Goal: Transaction & Acquisition: Purchase product/service

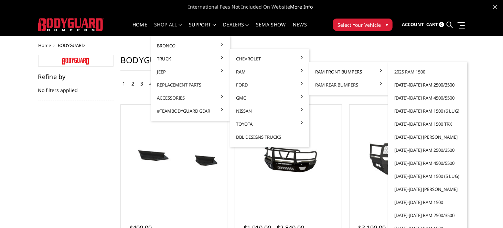
click at [396, 83] on link "[DATE]-[DATE] Ram 2500/3500" at bounding box center [428, 84] width 74 height 13
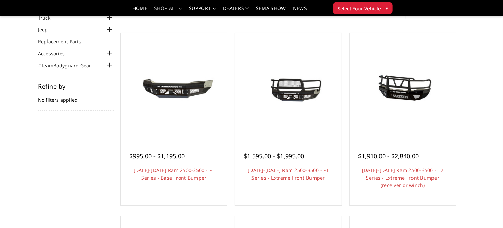
scroll to position [69, 0]
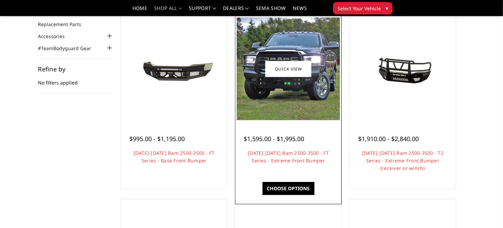
click at [304, 98] on img at bounding box center [288, 69] width 103 height 103
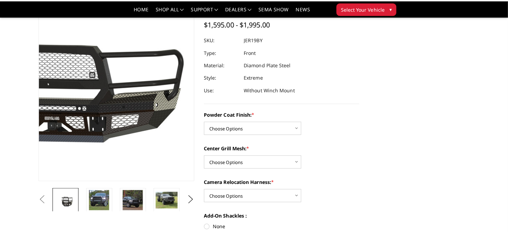
scroll to position [69, 0]
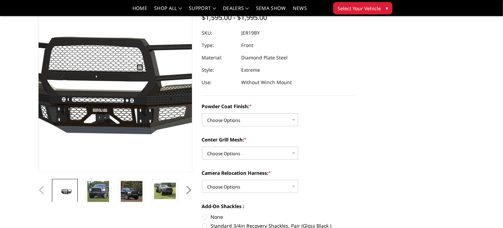
click at [132, 111] on img at bounding box center [90, 70] width 440 height 206
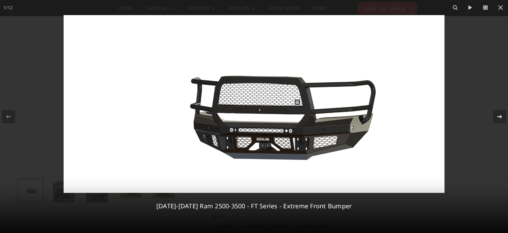
click at [499, 114] on icon at bounding box center [499, 117] width 8 height 8
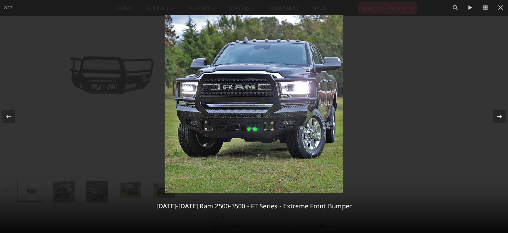
click at [499, 114] on icon at bounding box center [499, 117] width 8 height 8
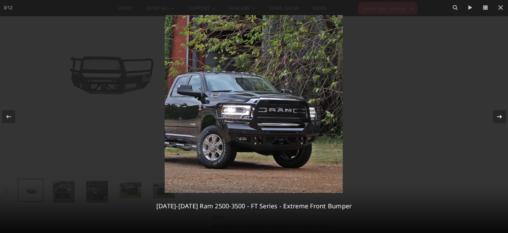
click at [499, 114] on icon at bounding box center [499, 117] width 8 height 8
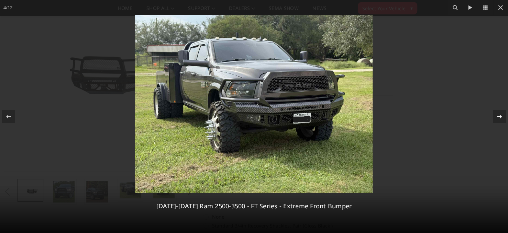
click at [499, 114] on div "4 / 12 2019-2025 Ram 2500-3500 - FT Series - Extreme Front Bumper" at bounding box center [254, 116] width 508 height 233
click at [500, 116] on icon at bounding box center [499, 117] width 8 height 8
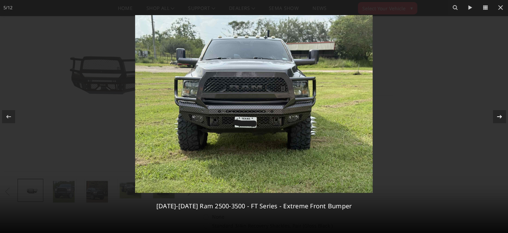
click at [499, 116] on icon at bounding box center [499, 117] width 8 height 8
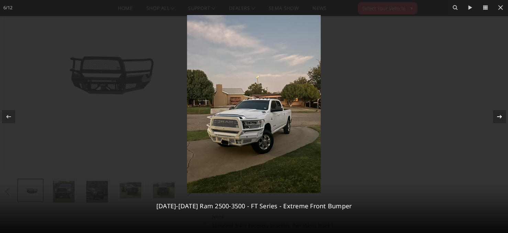
click at [499, 116] on icon at bounding box center [499, 117] width 8 height 8
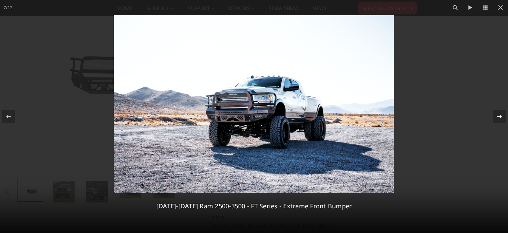
click at [499, 116] on icon at bounding box center [499, 117] width 8 height 8
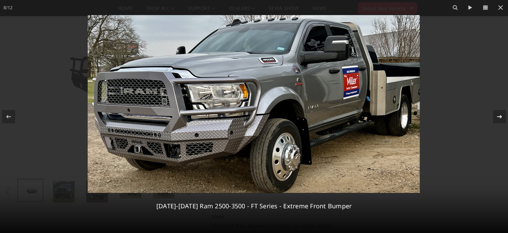
click at [499, 116] on icon at bounding box center [499, 117] width 8 height 8
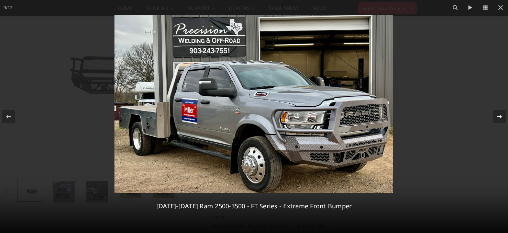
click at [499, 116] on icon at bounding box center [499, 117] width 8 height 8
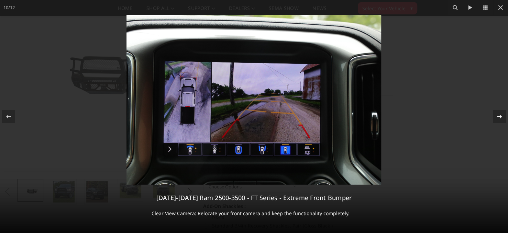
click at [499, 116] on icon at bounding box center [499, 117] width 8 height 8
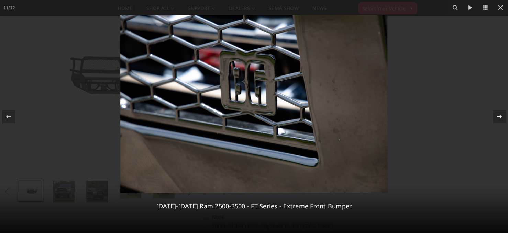
click at [499, 116] on icon at bounding box center [499, 117] width 8 height 8
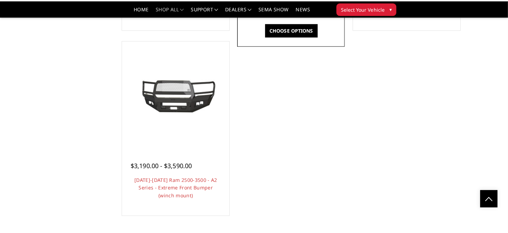
scroll to position [633, 0]
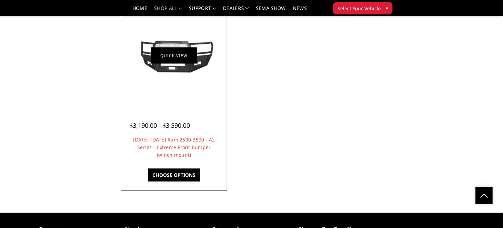
click at [175, 64] on link "Quick view" at bounding box center [174, 55] width 46 height 16
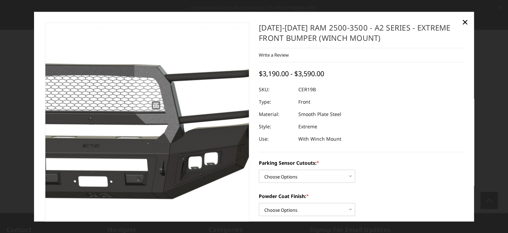
click at [184, 130] on img at bounding box center [101, 126] width 440 height 197
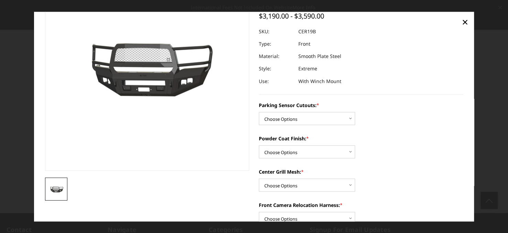
scroll to position [69, 0]
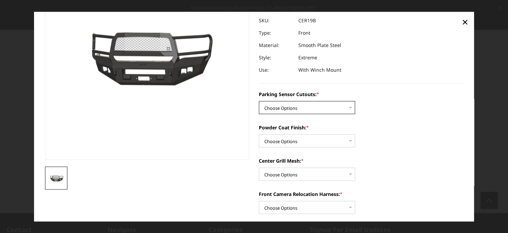
click at [349, 107] on select "Choose Options No - Without Parking Sensor Cutouts Yes - With Parking Sensor Cu…" at bounding box center [307, 107] width 96 height 13
select select "1879"
click at [259, 101] on select "Choose Options No - Without Parking Sensor Cutouts Yes - With Parking Sensor Cu…" at bounding box center [307, 107] width 96 height 13
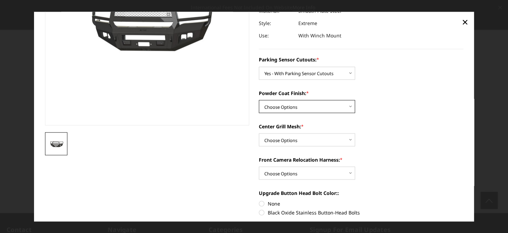
click at [348, 107] on select "Choose Options Bare Metal Textured Black Powder Coat" at bounding box center [307, 106] width 96 height 13
select select "1881"
click at [259, 100] on select "Choose Options Bare Metal Textured Black Powder Coat" at bounding box center [307, 106] width 96 height 13
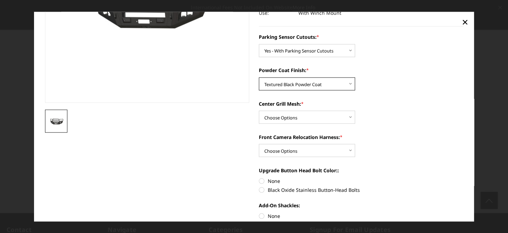
scroll to position [138, 0]
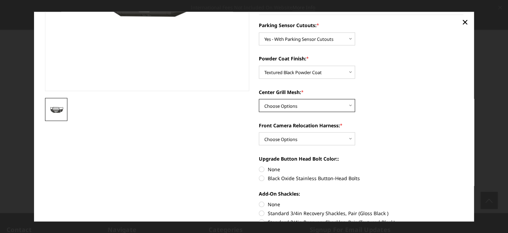
click at [350, 105] on select "Choose Options WITH Center Grill Mesh WITHOUT Center Grill Mesh" at bounding box center [307, 105] width 96 height 13
select select "1882"
click at [259, 99] on select "Choose Options WITH Center Grill Mesh WITHOUT Center Grill Mesh" at bounding box center [307, 105] width 96 height 13
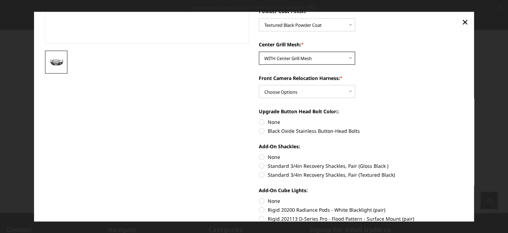
scroll to position [206, 0]
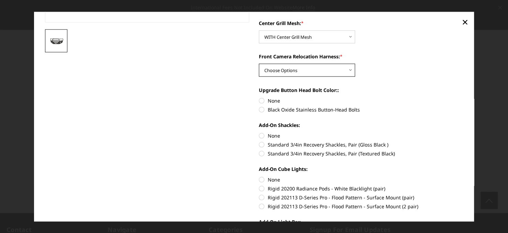
click at [348, 71] on select "Choose Options WITH Front Camera Relocation Harness WITHOUT Front Camera Reloca…" at bounding box center [307, 70] width 96 height 13
select select "1885"
click at [259, 64] on select "Choose Options WITH Front Camera Relocation Harness WITHOUT Front Camera Reloca…" at bounding box center [307, 70] width 96 height 13
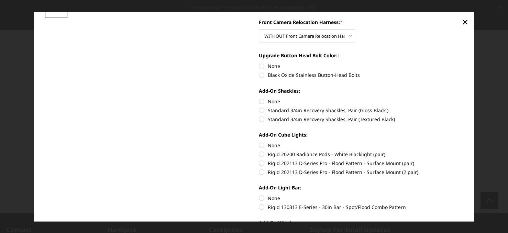
click at [260, 76] on label "Black Oxide Stainless Button-Head Bolts" at bounding box center [361, 75] width 205 height 7
click at [463, 63] on input "Black Oxide Stainless Button-Head Bolts" at bounding box center [463, 63] width 0 height 0
radio input "true"
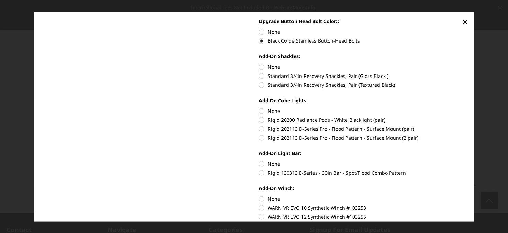
click at [259, 67] on label "None" at bounding box center [361, 66] width 205 height 7
click at [259, 64] on input "None" at bounding box center [259, 63] width 0 height 0
radio input "true"
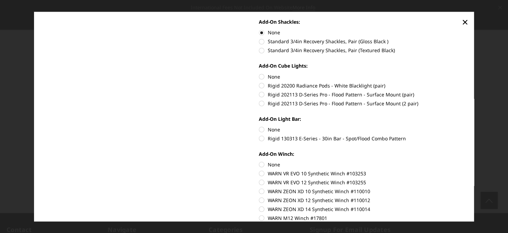
click at [259, 86] on label "Rigid 20200 Radiance Pods - White Blacklight (pair)" at bounding box center [361, 85] width 205 height 7
click at [463, 73] on input "Rigid 20200 Radiance Pods - White Blacklight (pair)" at bounding box center [463, 73] width 0 height 0
radio input "true"
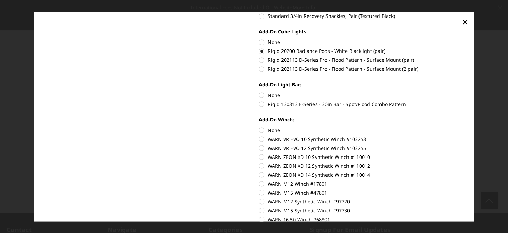
click at [260, 103] on label "Rigid 130313 E-Series - 30in Bar - Spot/Flood Combo Pattern" at bounding box center [361, 103] width 205 height 7
click at [463, 92] on input "Rigid 130313 E-Series - 30in Bar - Spot/Flood Combo Pattern" at bounding box center [463, 91] width 0 height 0
radio input "true"
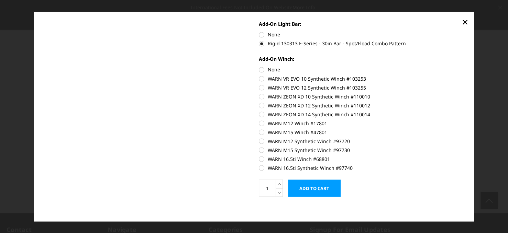
scroll to position [407, 0]
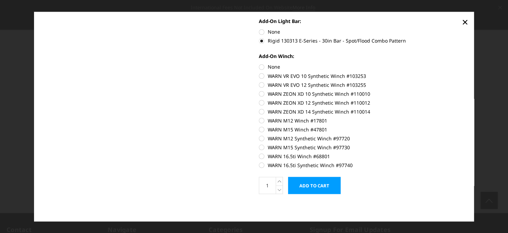
click at [260, 66] on label "None" at bounding box center [361, 66] width 205 height 7
click at [259, 64] on input "None" at bounding box center [259, 63] width 0 height 0
radio input "true"
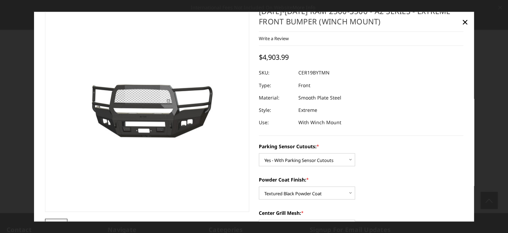
scroll to position [0, 0]
